Goal: Information Seeking & Learning: Learn about a topic

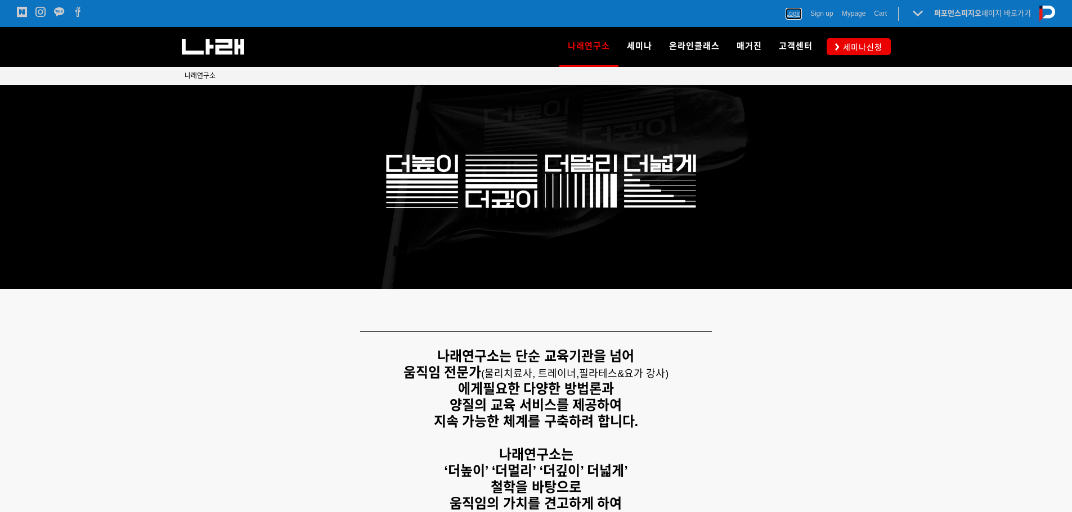
click at [789, 19] on span "Login" at bounding box center [793, 13] width 16 height 11
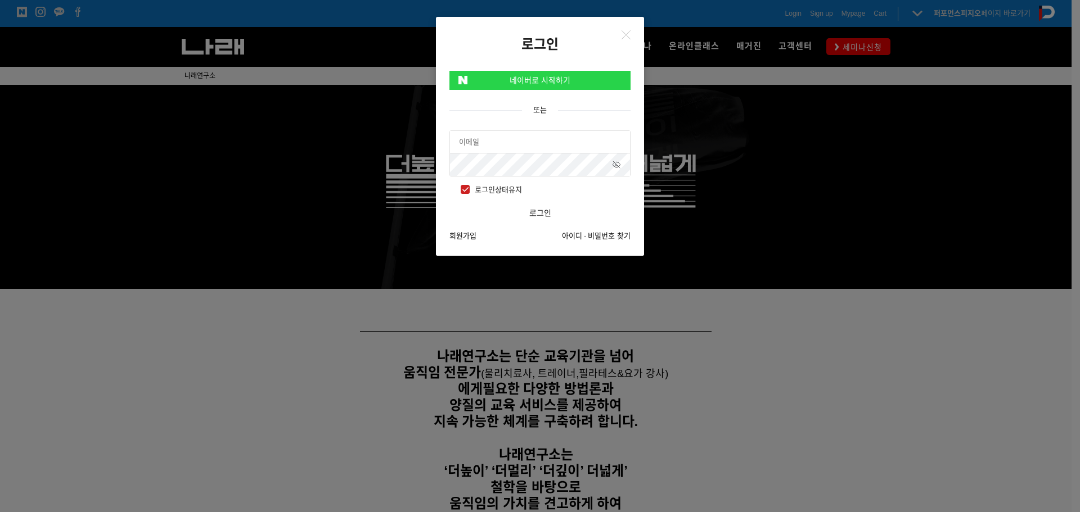
click at [538, 153] on div at bounding box center [539, 165] width 181 height 24
click at [543, 141] on input "text" at bounding box center [540, 142] width 180 height 23
type input "[EMAIL_ADDRESS][DOMAIN_NAME]"
click at [449, 202] on button "로그인" at bounding box center [539, 213] width 181 height 23
click at [573, 79] on link "네이버로 시작하기" at bounding box center [539, 80] width 181 height 19
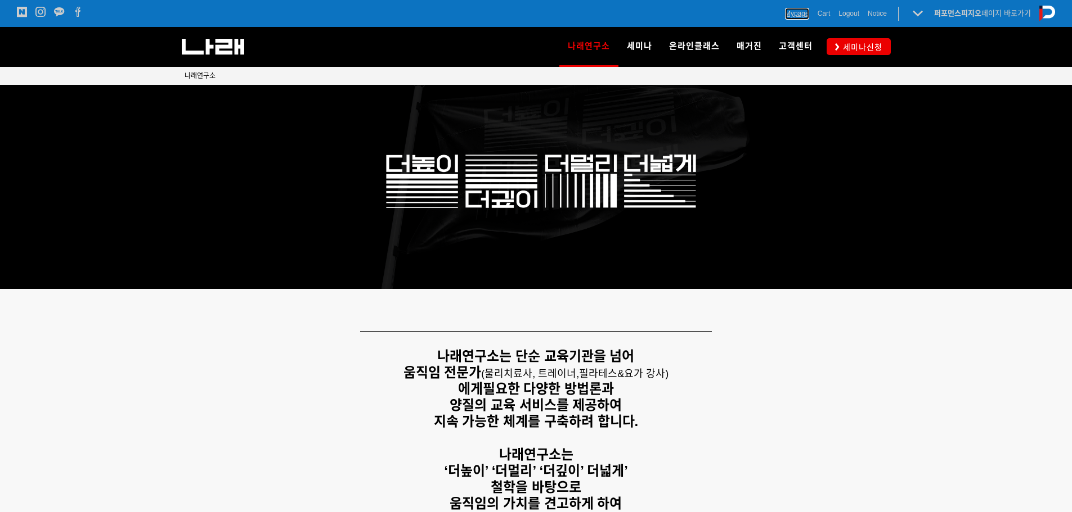
click at [803, 16] on span "Mypage" at bounding box center [797, 13] width 24 height 11
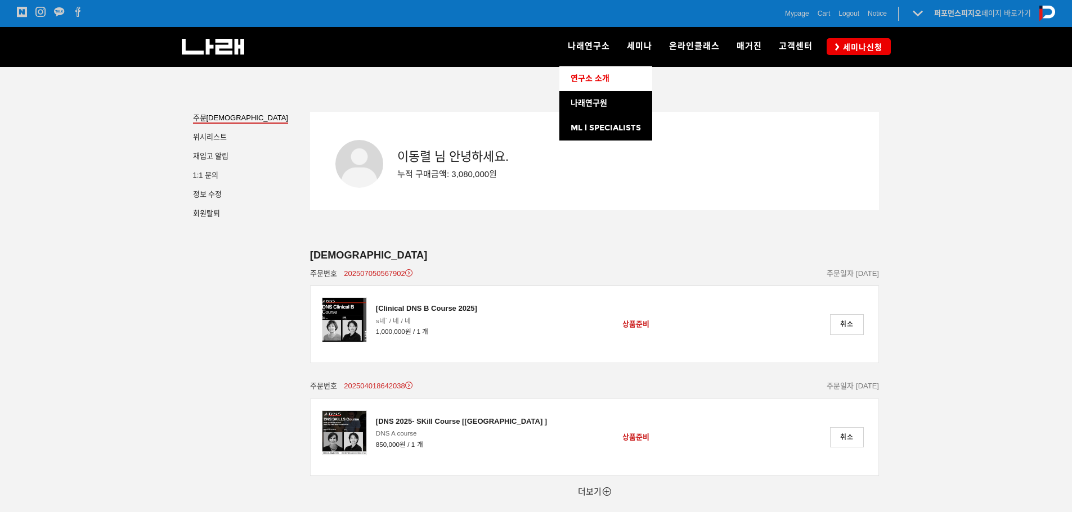
click at [599, 74] on span "연구소 소개" at bounding box center [589, 79] width 39 height 10
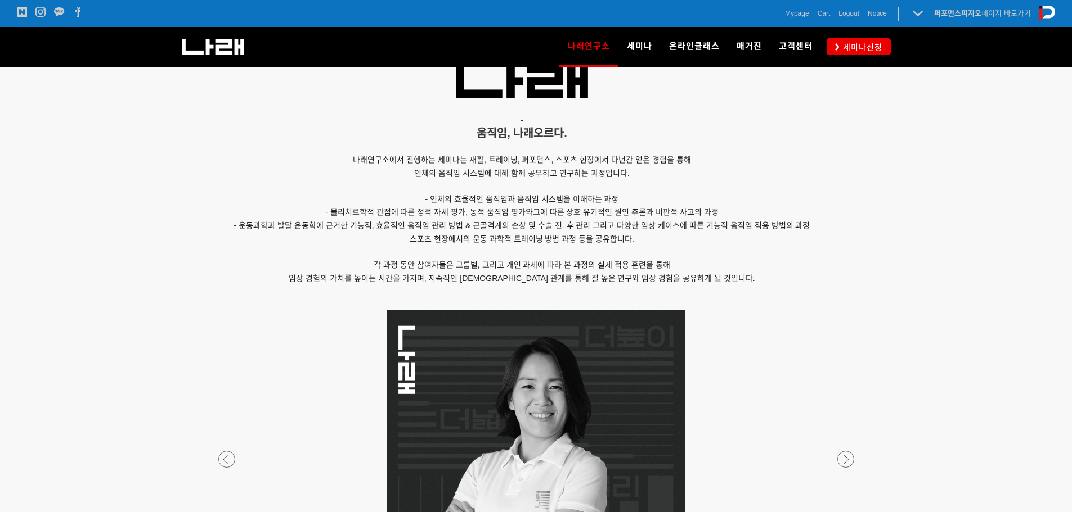
scroll to position [788, 0]
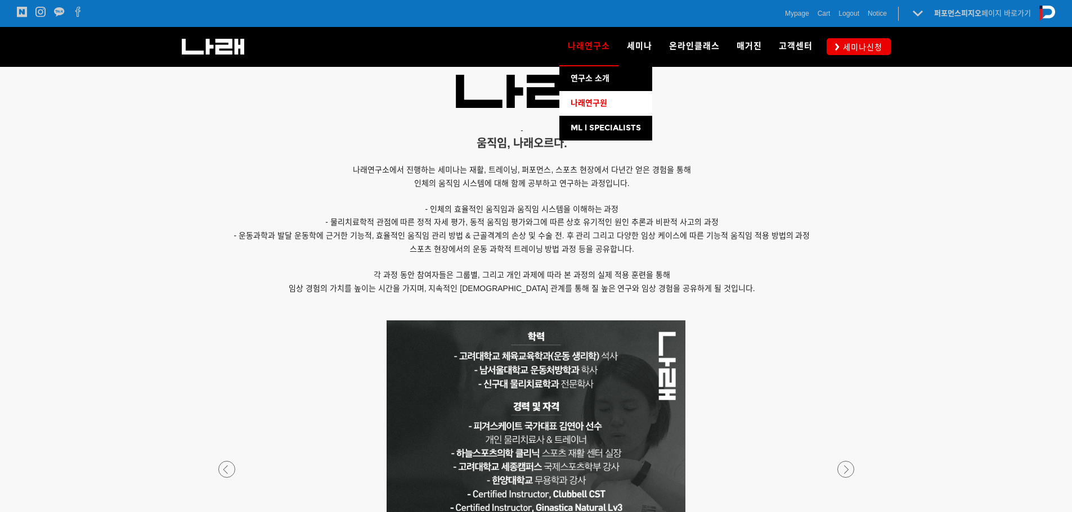
click at [607, 101] on span "나래연구원" at bounding box center [588, 103] width 37 height 10
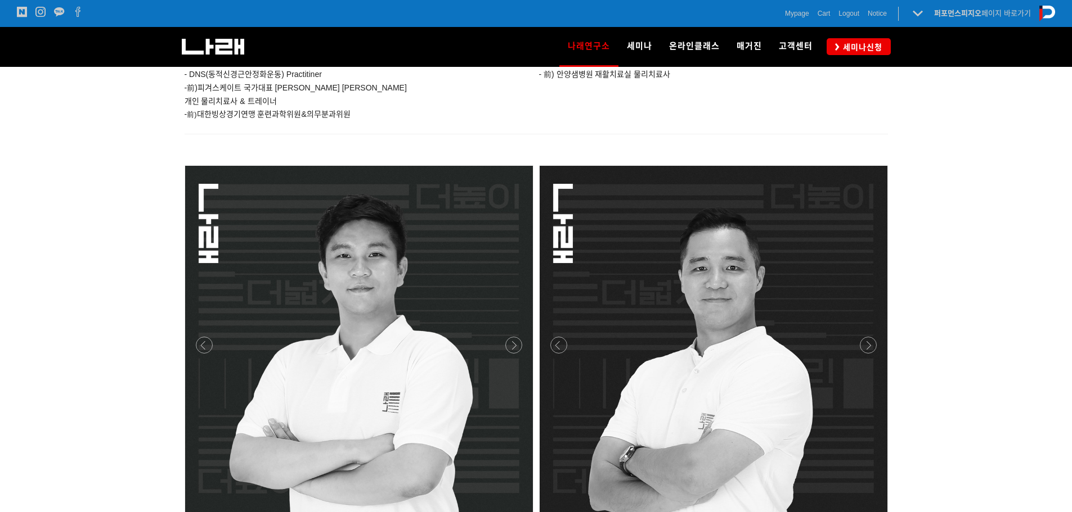
scroll to position [955, 0]
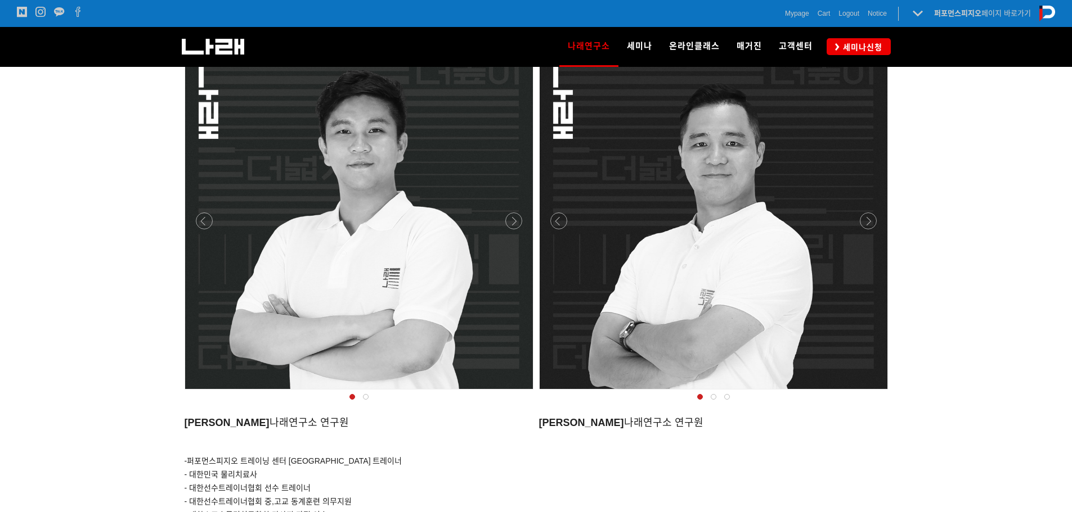
click at [514, 393] on div at bounding box center [359, 393] width 354 height 0
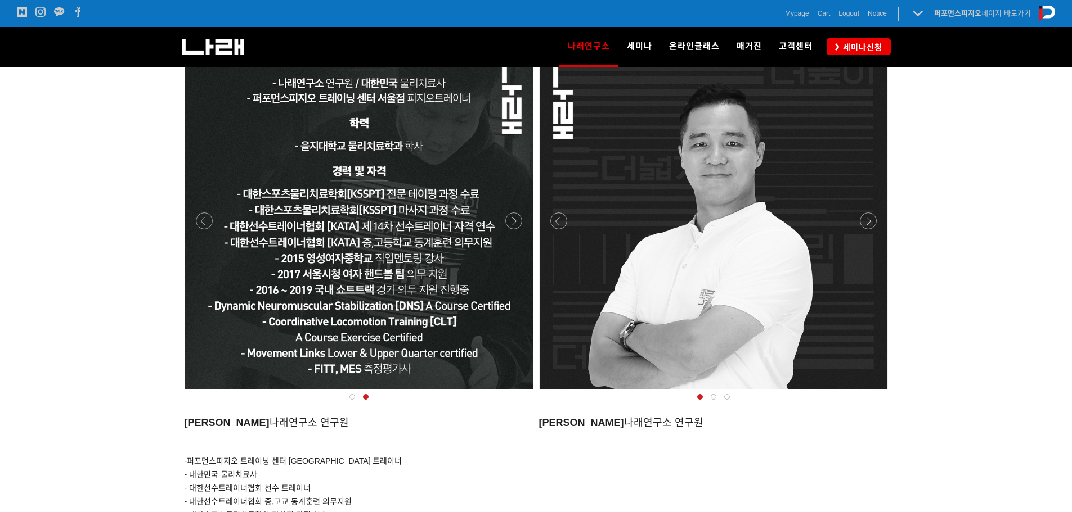
click at [213, 222] on div at bounding box center [359, 216] width 348 height 348
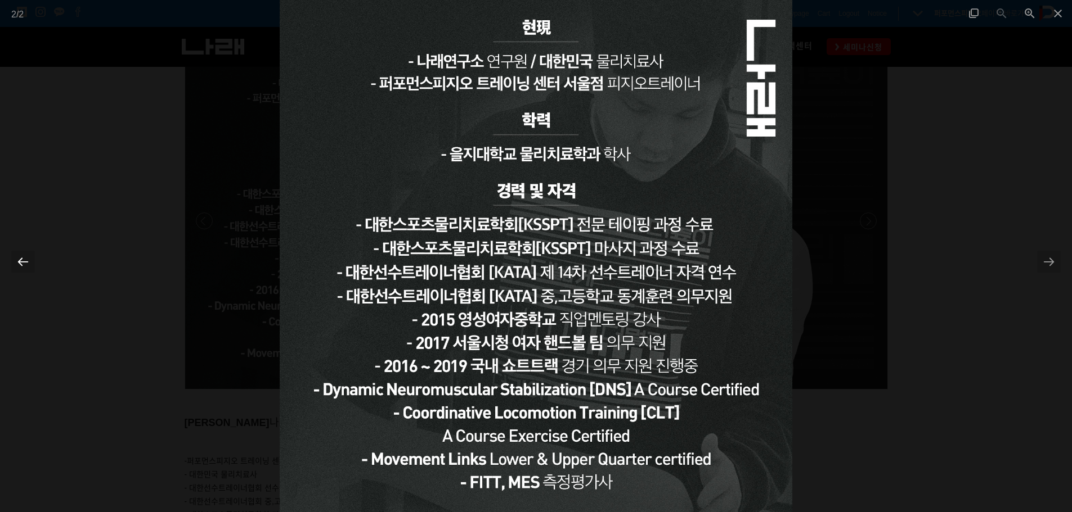
click at [15, 260] on div at bounding box center [23, 262] width 24 height 22
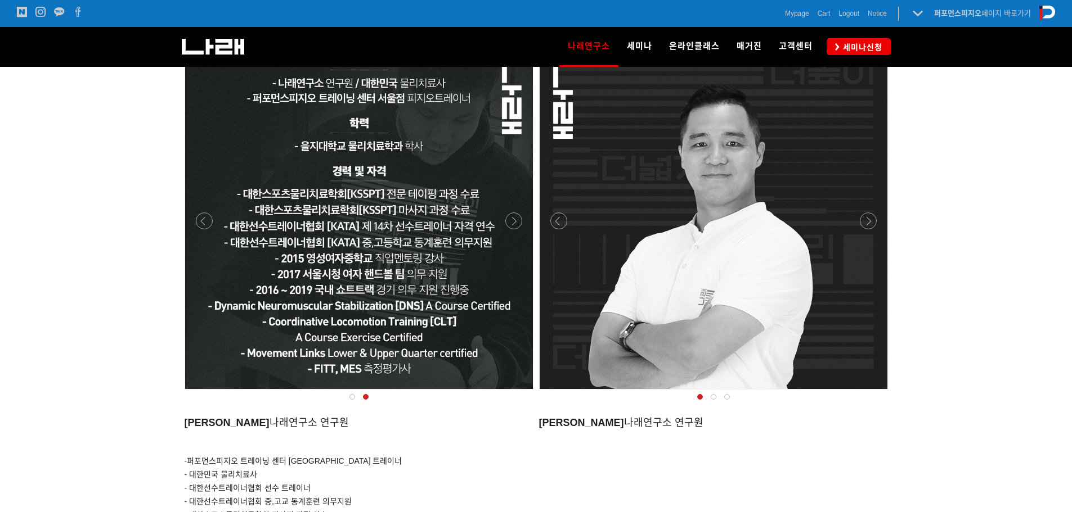
click at [869, 393] on div at bounding box center [713, 393] width 354 height 0
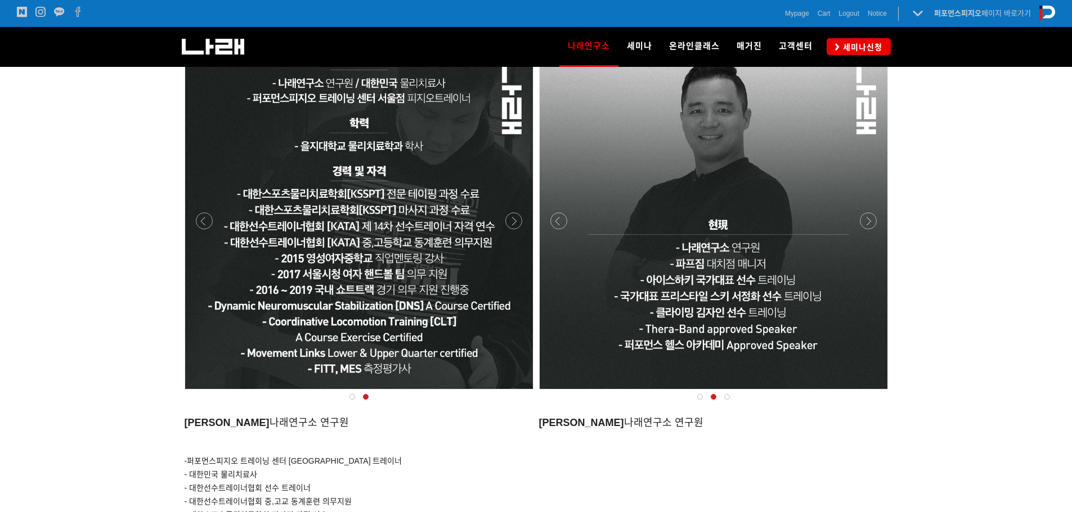
click at [869, 393] on div at bounding box center [713, 393] width 354 height 0
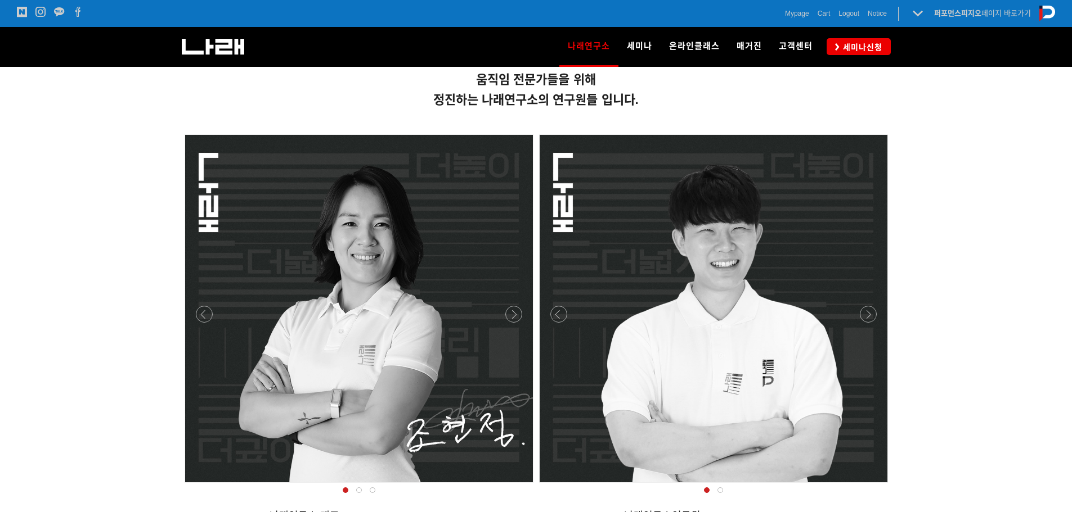
scroll to position [280, 0]
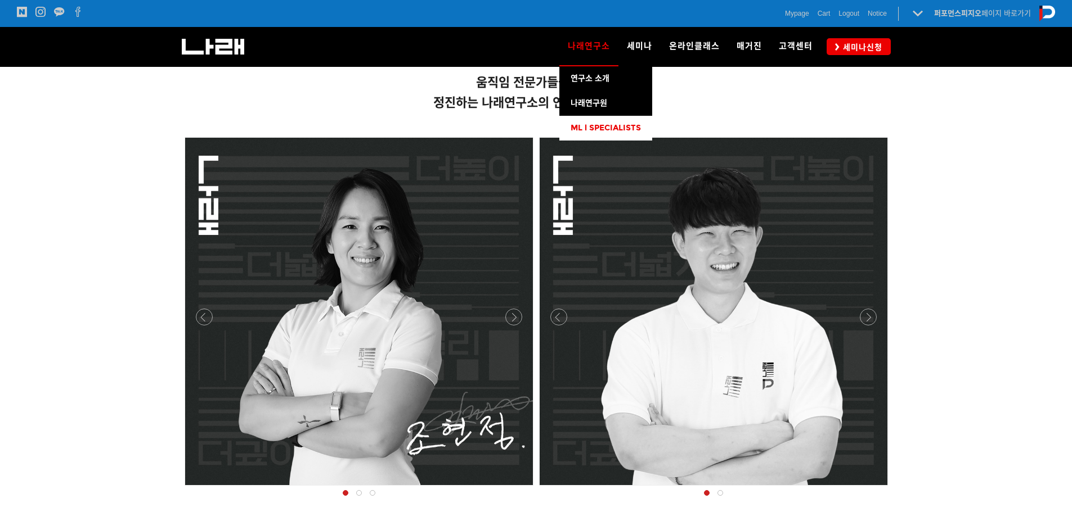
click at [602, 124] on span "ML l SPECIALISTS" at bounding box center [605, 128] width 70 height 10
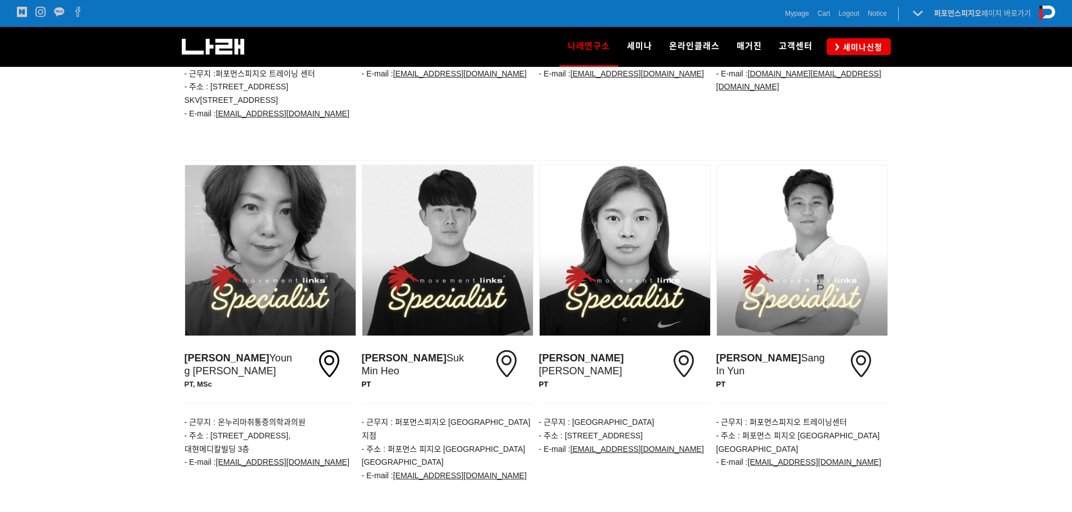
scroll to position [611, 0]
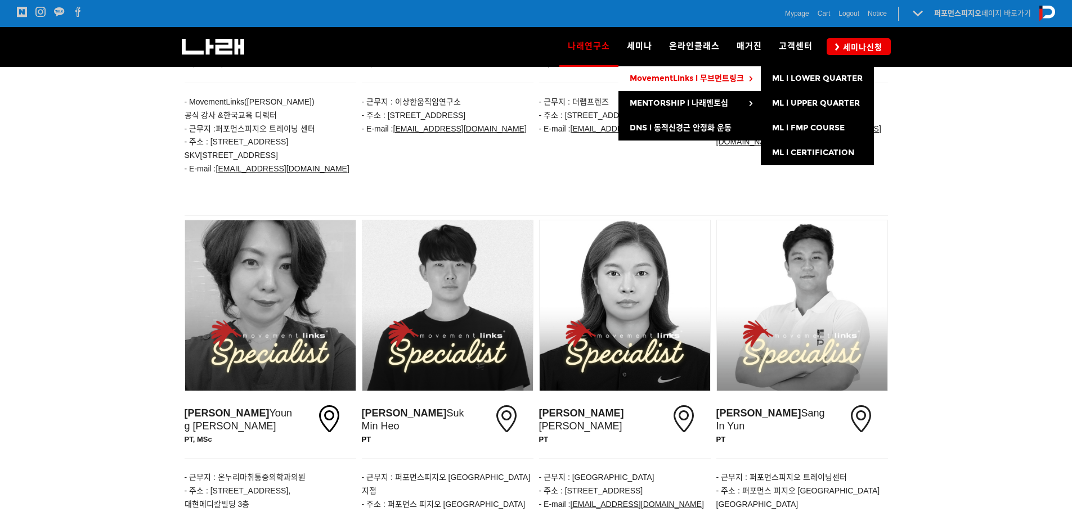
click at [652, 70] on link "MovementLinks l 무브먼트링크" at bounding box center [689, 78] width 142 height 25
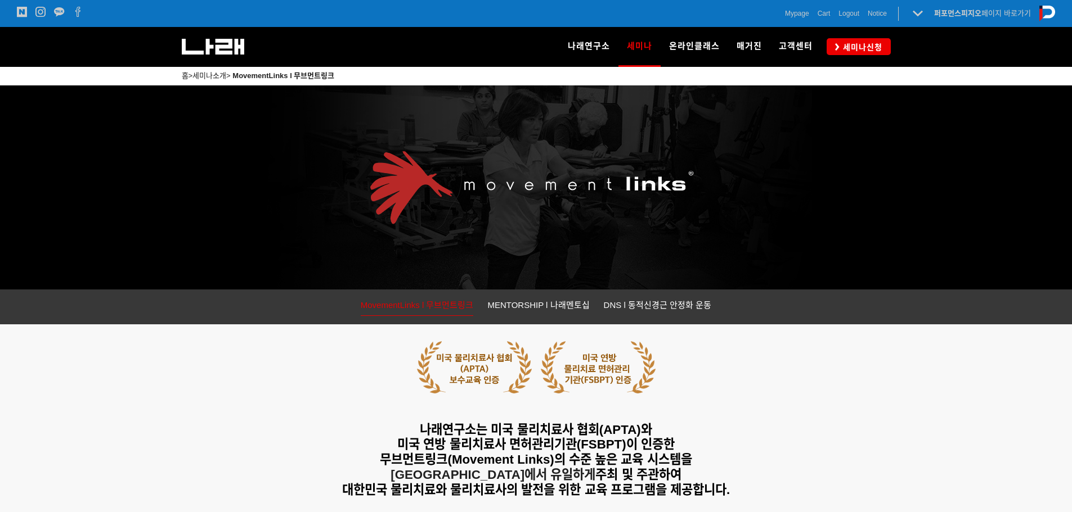
scroll to position [281, 0]
